Goal: Transaction & Acquisition: Download file/media

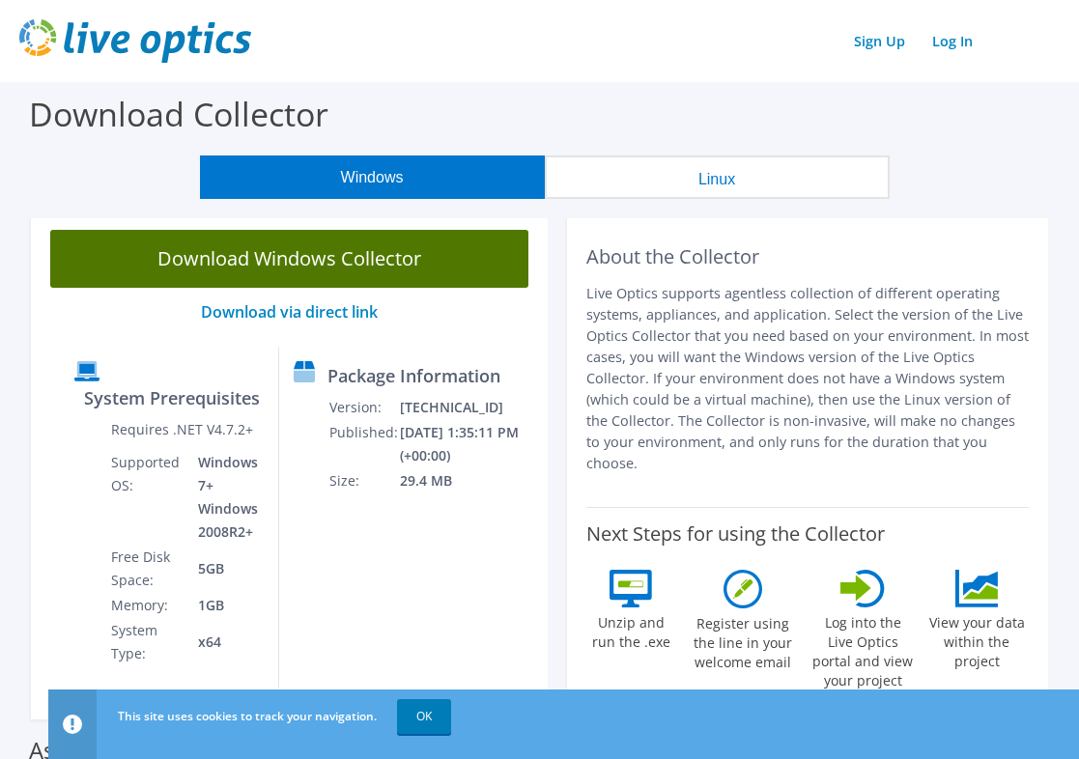
click at [255, 265] on link "Download Windows Collector" at bounding box center [289, 259] width 478 height 58
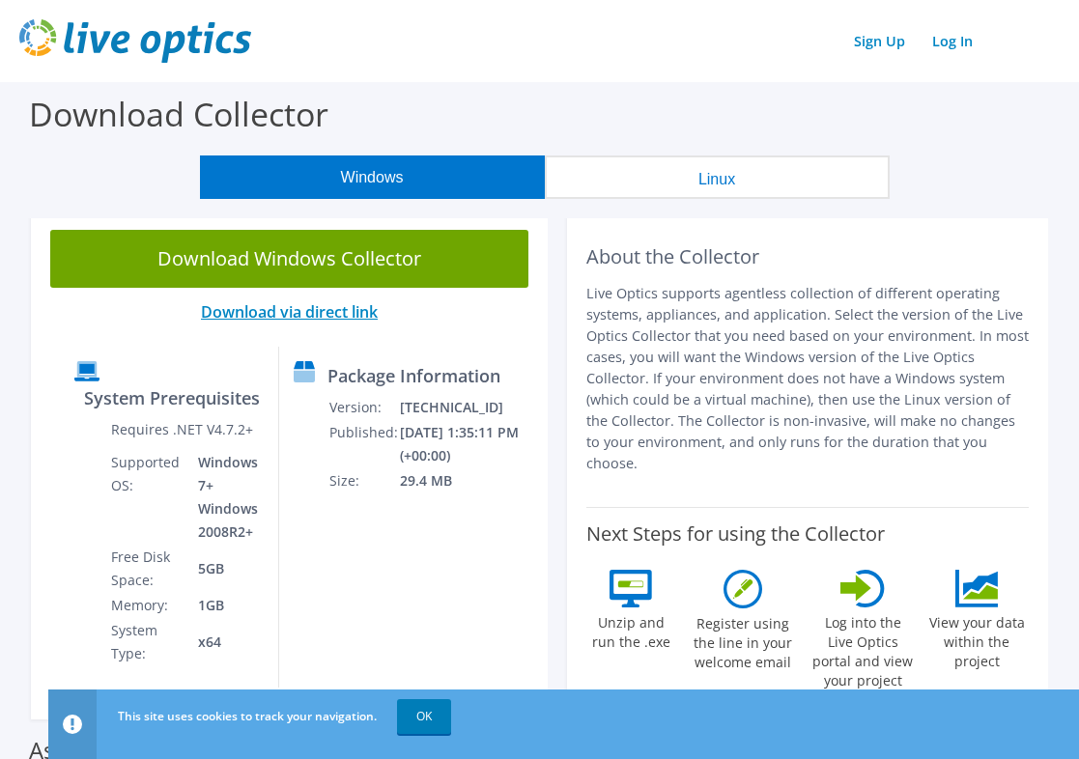
click at [292, 309] on link "Download via direct link" at bounding box center [289, 311] width 177 height 21
click at [308, 316] on link "Download via direct link" at bounding box center [289, 311] width 177 height 21
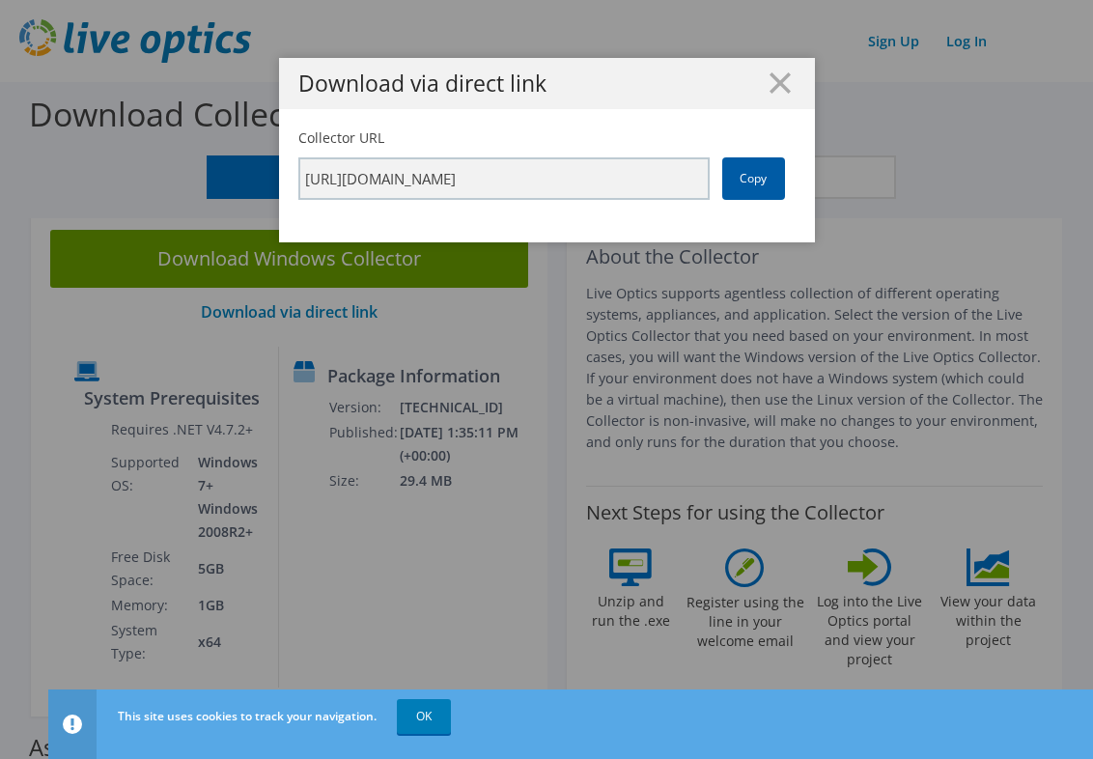
click at [754, 187] on link "Copy" at bounding box center [754, 178] width 63 height 43
